Goal: Information Seeking & Learning: Compare options

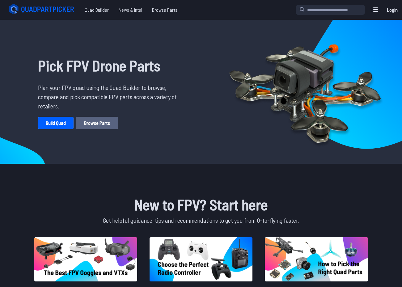
click at [99, 124] on link "Browse Parts" at bounding box center [97, 123] width 42 height 12
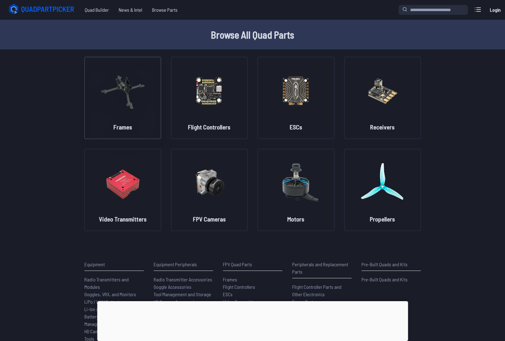
click at [128, 129] on h2 "Frames" at bounding box center [122, 127] width 19 height 9
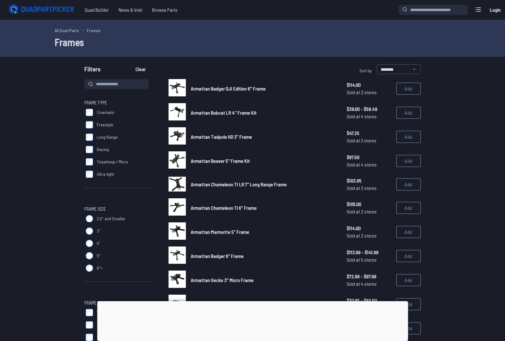
click at [91, 261] on label "5"" at bounding box center [118, 256] width 69 height 12
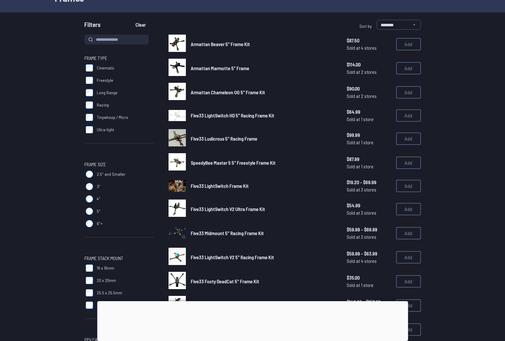
scroll to position [56, 0]
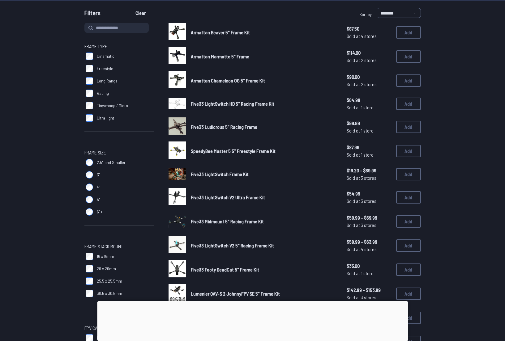
click at [96, 280] on label "25.5 x 25.5mm" at bounding box center [118, 281] width 69 height 12
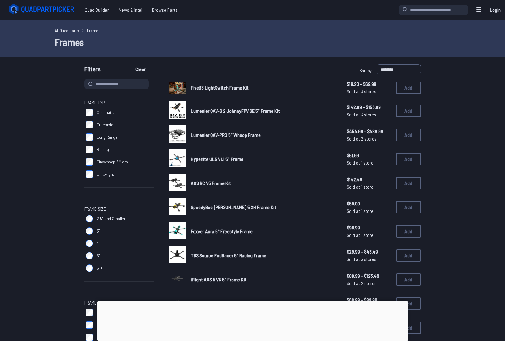
click at [217, 90] on span "Five33 LightSwitch Frame Kit" at bounding box center [220, 88] width 58 height 6
click at [200, 181] on span "AOS RC V5 Frame Kit" at bounding box center [211, 183] width 40 height 6
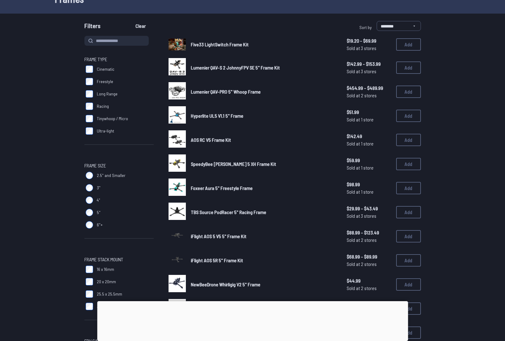
scroll to position [49, 0]
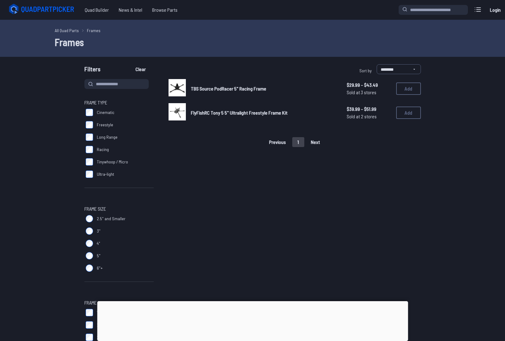
click at [235, 112] on span "FlyFishRC Tony 5 5" Ultralight Freestyle Frame Kit" at bounding box center [239, 113] width 97 height 6
click at [207, 92] on link "TBS Source PodRacer 5" Racing Frame" at bounding box center [264, 88] width 146 height 7
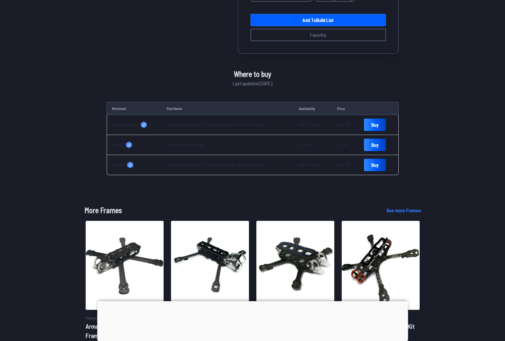
scroll to position [251, 0]
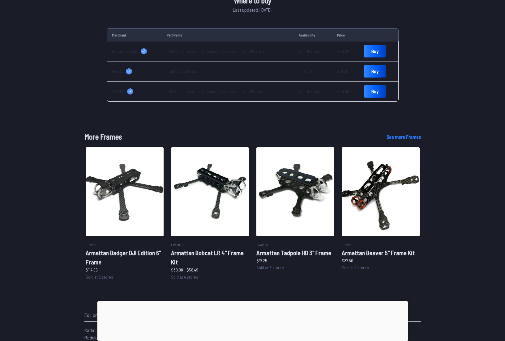
click at [217, 90] on link "FIVE33 LightSwitch 5" Racing Frame Kit - Lite T700 Arms" at bounding box center [216, 91] width 98 height 5
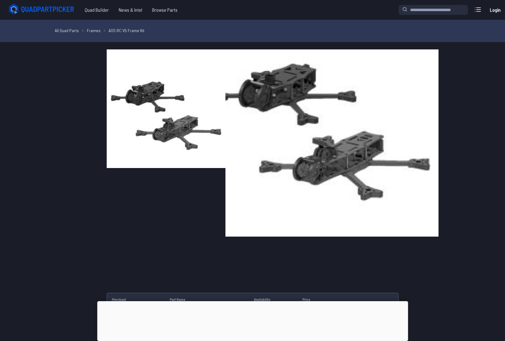
click at [155, 130] on img at bounding box center [166, 108] width 119 height 119
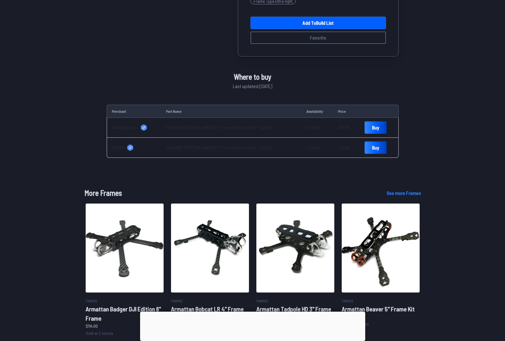
scroll to position [171, 0]
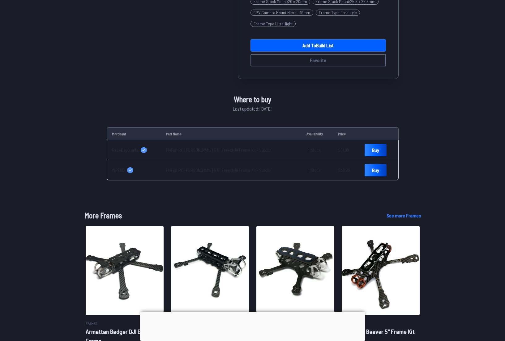
click at [226, 155] on td "FlyFishRC [PERSON_NAME] 5 5" Freestyle Frame Kit - Sub250" at bounding box center [231, 150] width 140 height 20
click at [228, 148] on link "FlyFishRC [PERSON_NAME] 5 5" Freestyle Frame Kit - Sub250" at bounding box center [219, 149] width 106 height 5
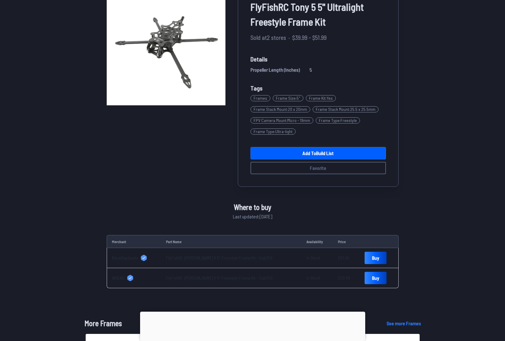
scroll to position [0, 0]
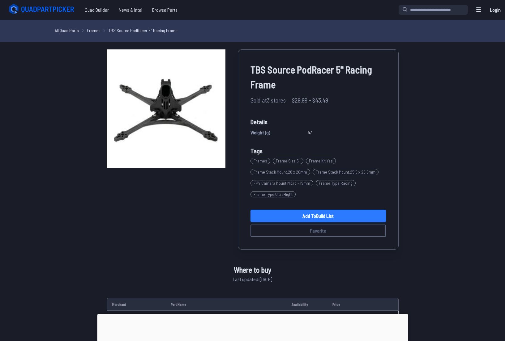
scroll to position [85, 0]
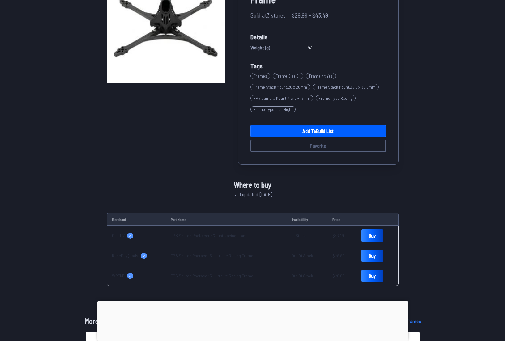
click at [184, 233] on link "TBS Source PodRacer 5&quot Racing Frame" at bounding box center [210, 235] width 78 height 5
